Goal: Find specific page/section: Find specific page/section

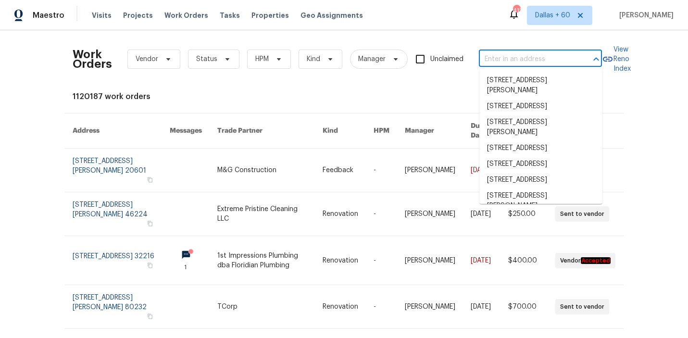
click at [490, 59] on input "text" at bounding box center [527, 59] width 96 height 15
paste input "[STREET_ADDRESS]"
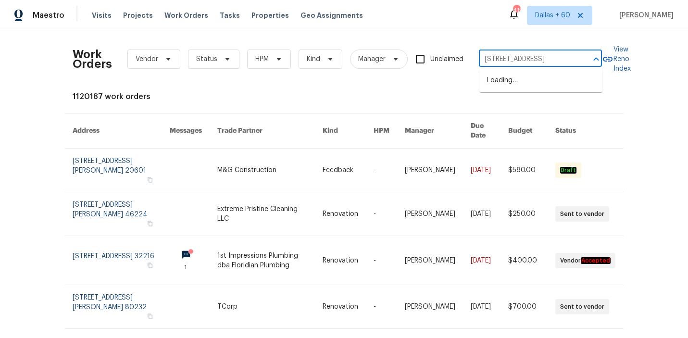
type input "[STREET_ADDRESS]"
click at [513, 80] on li "[STREET_ADDRESS]" at bounding box center [540, 81] width 123 height 16
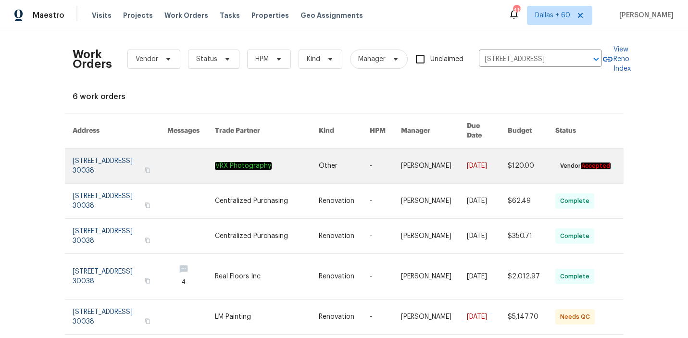
click at [324, 155] on link at bounding box center [344, 166] width 51 height 35
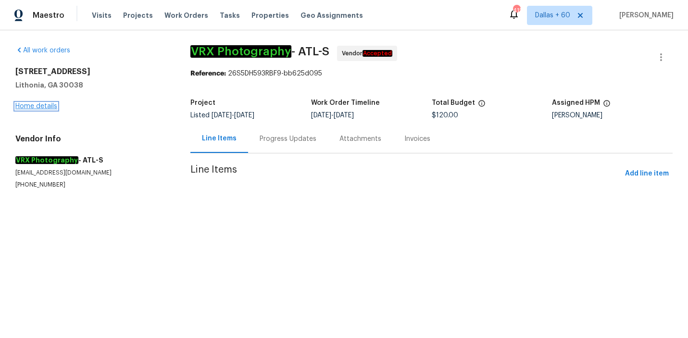
click at [42, 108] on link "Home details" at bounding box center [36, 106] width 42 height 7
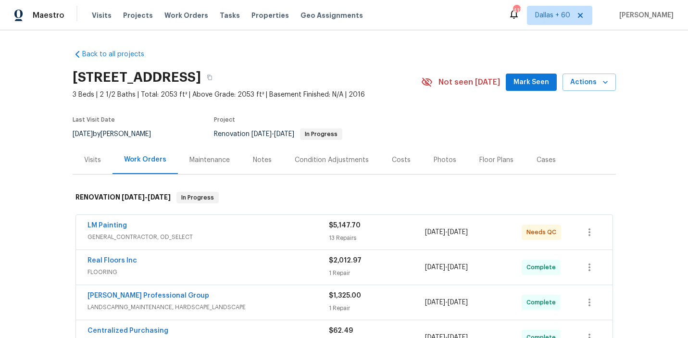
scroll to position [48, 0]
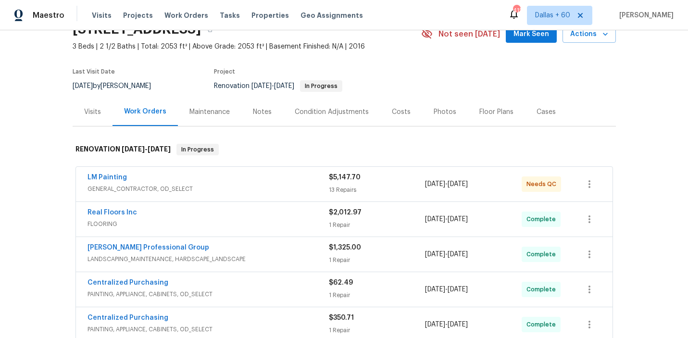
click at [256, 184] on div "LM Painting" at bounding box center [208, 179] width 241 height 12
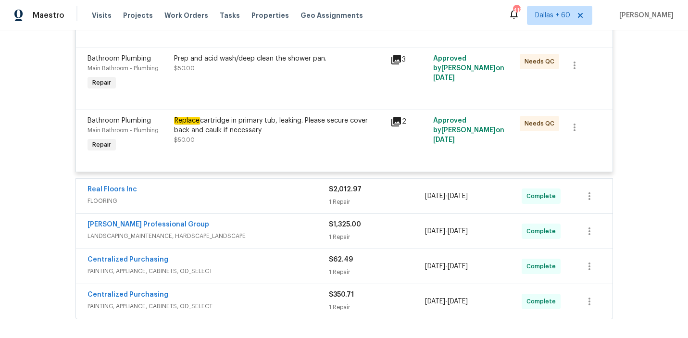
scroll to position [1326, 0]
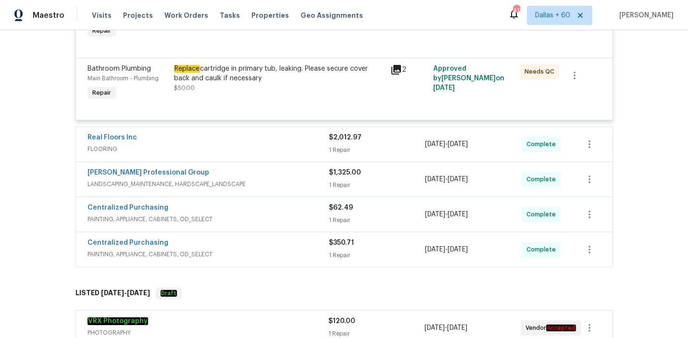
click at [274, 133] on div "Real Floors Inc" at bounding box center [208, 139] width 241 height 12
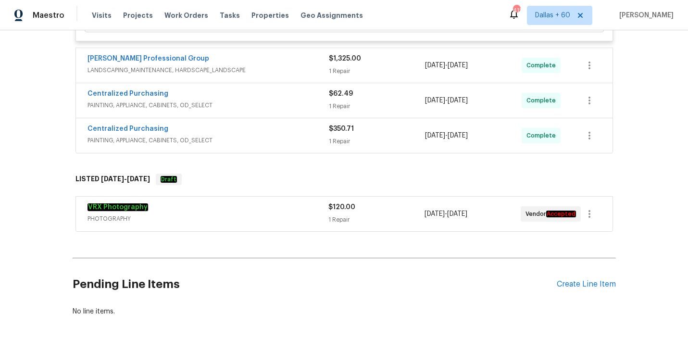
scroll to position [1596, 0]
click at [237, 196] on div "VRX Photography PHOTOGRAPHY $120.00 1 Repair [DATE] - [DATE] Vendor Accepted" at bounding box center [344, 213] width 537 height 35
